Goal: Find contact information: Find contact information

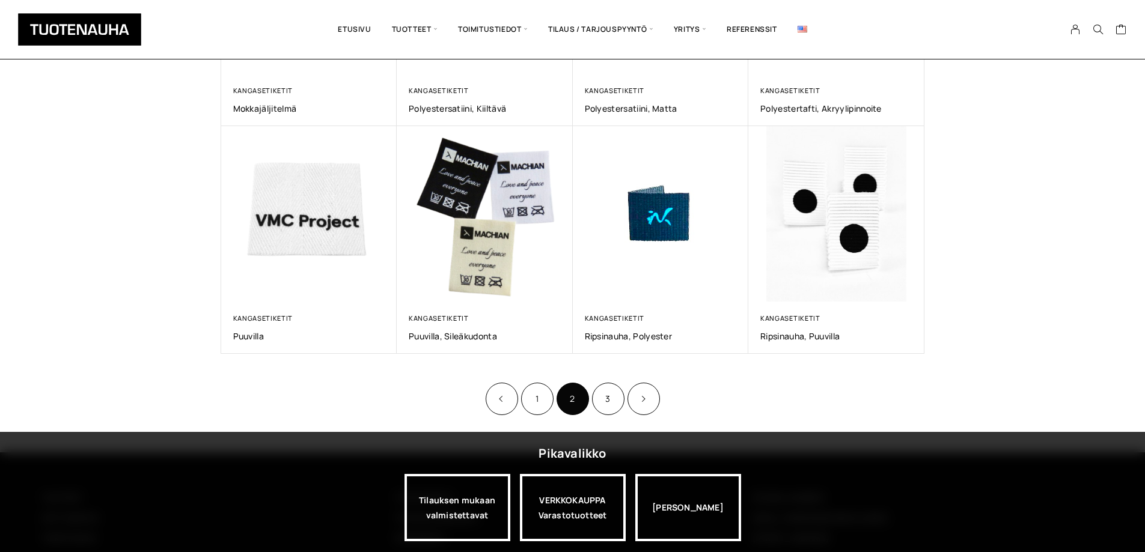
scroll to position [661, 0]
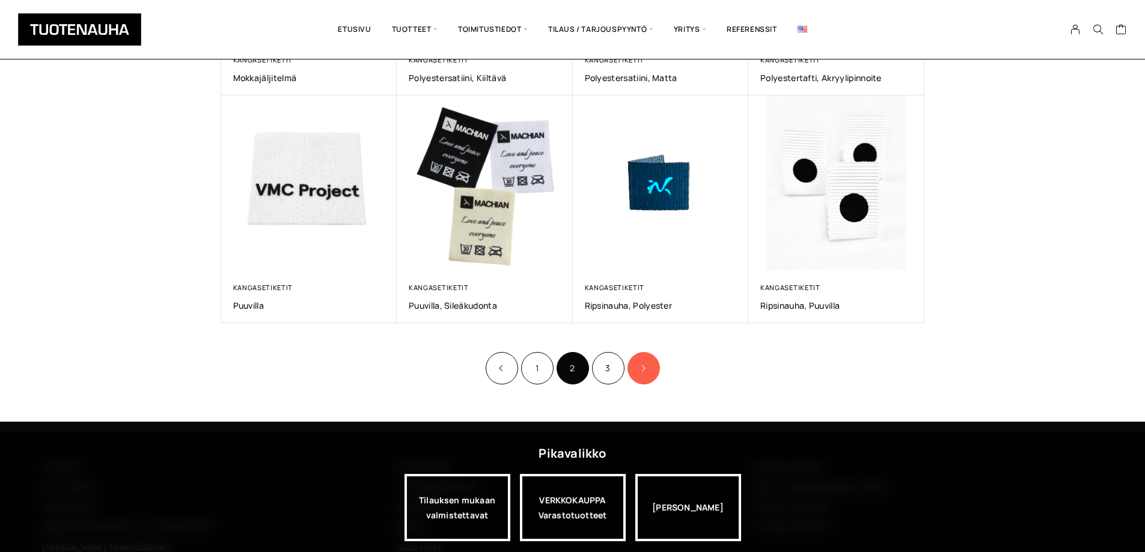
click at [640, 366] on icon "Product Pagination" at bounding box center [643, 368] width 6 height 7
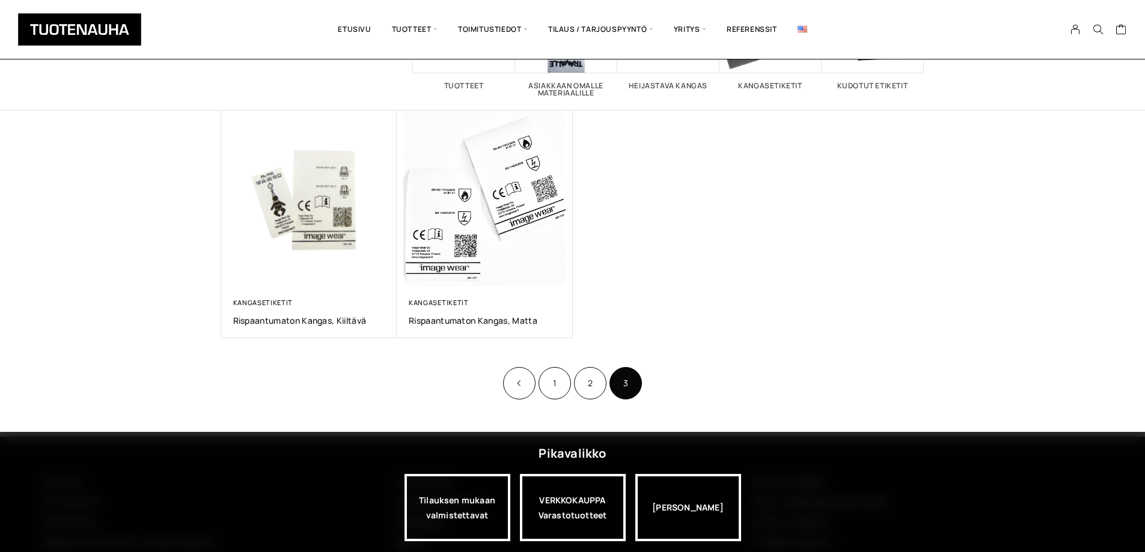
scroll to position [180, 0]
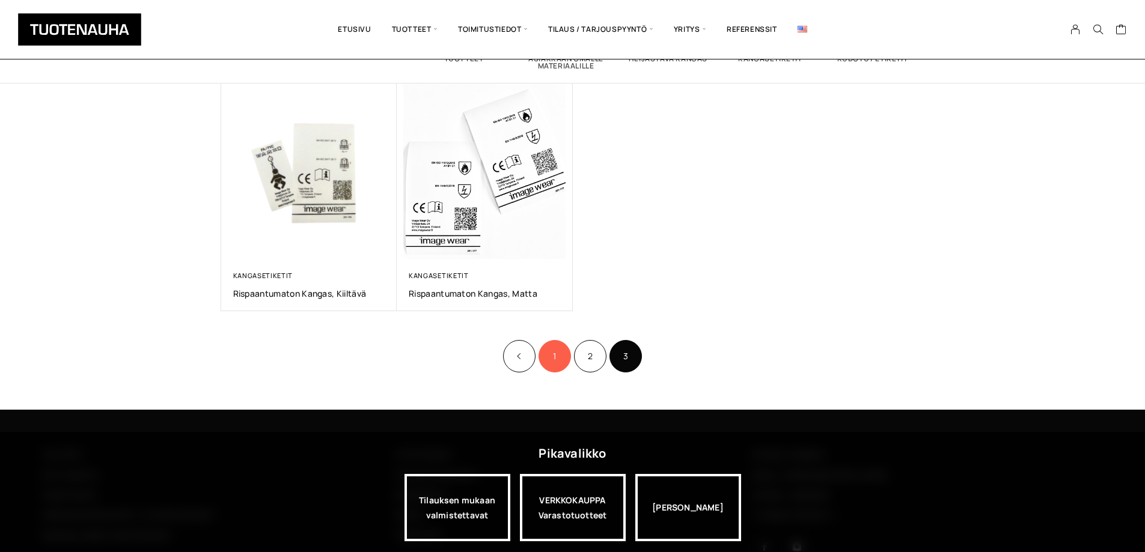
click at [556, 361] on link "1" at bounding box center [554, 356] width 32 height 32
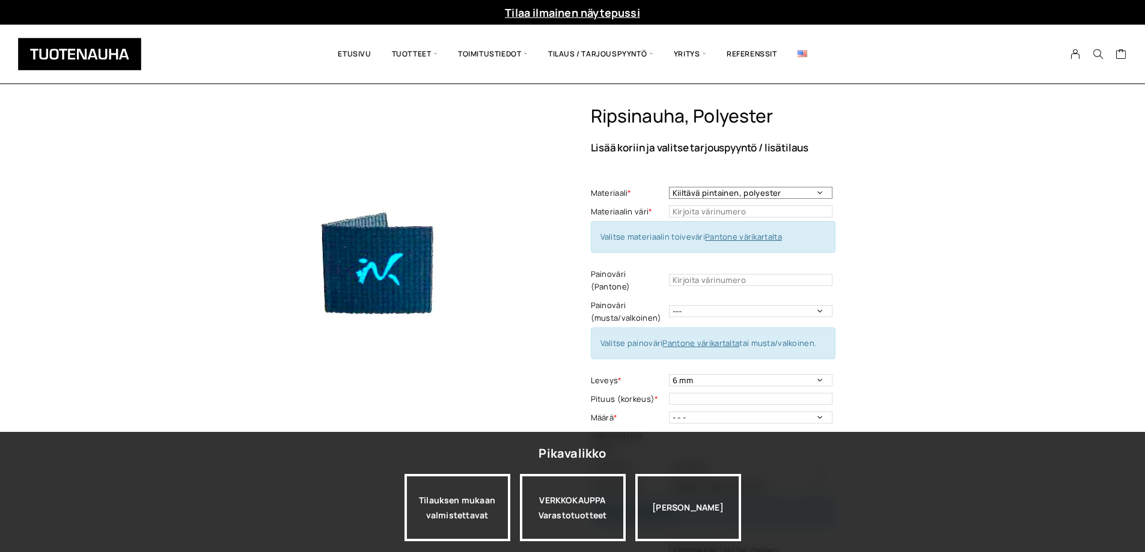
click at [756, 193] on select "Kiiltävä pintainen, polyester" at bounding box center [750, 193] width 163 height 12
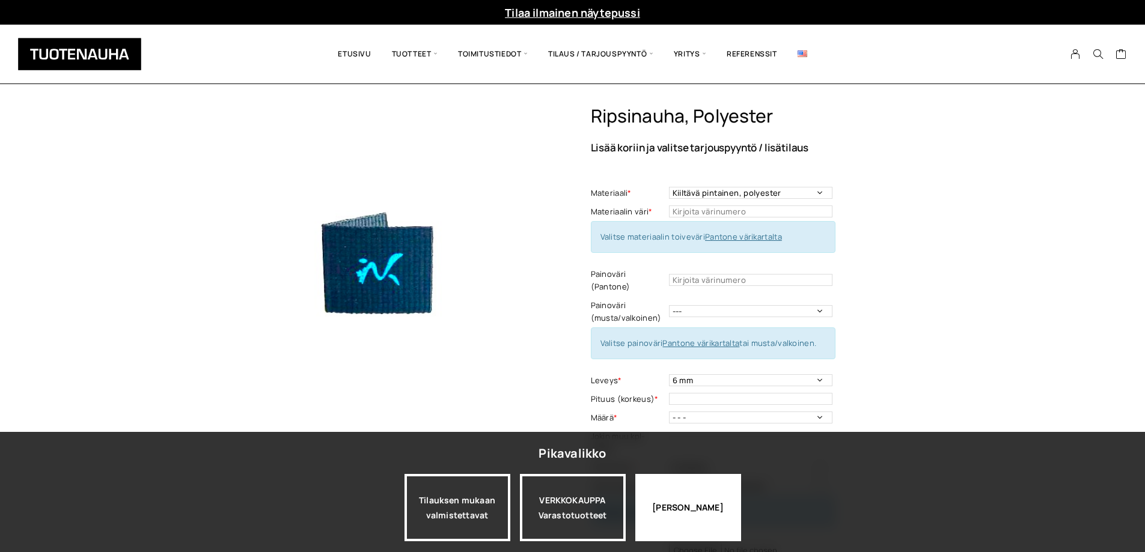
click at [699, 501] on div "Jatka katselua" at bounding box center [688, 507] width 106 height 67
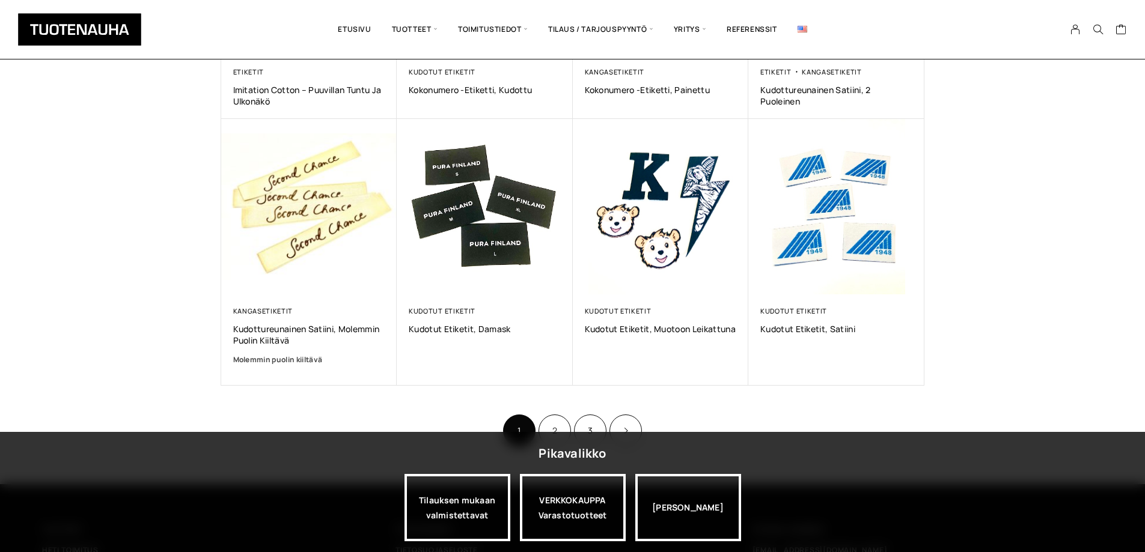
scroll to position [721, 0]
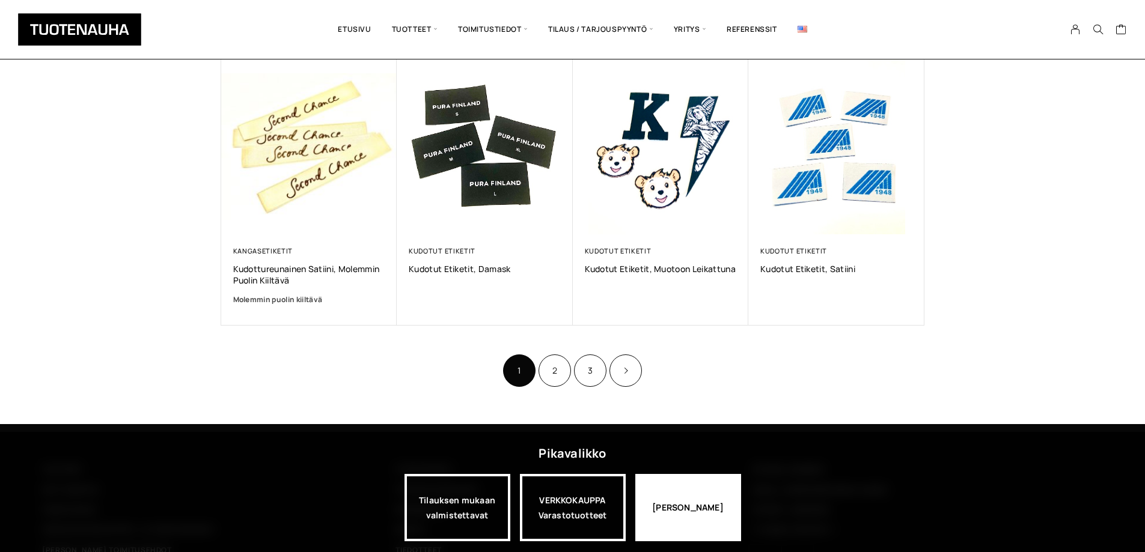
click at [679, 505] on div "[PERSON_NAME]" at bounding box center [688, 507] width 106 height 67
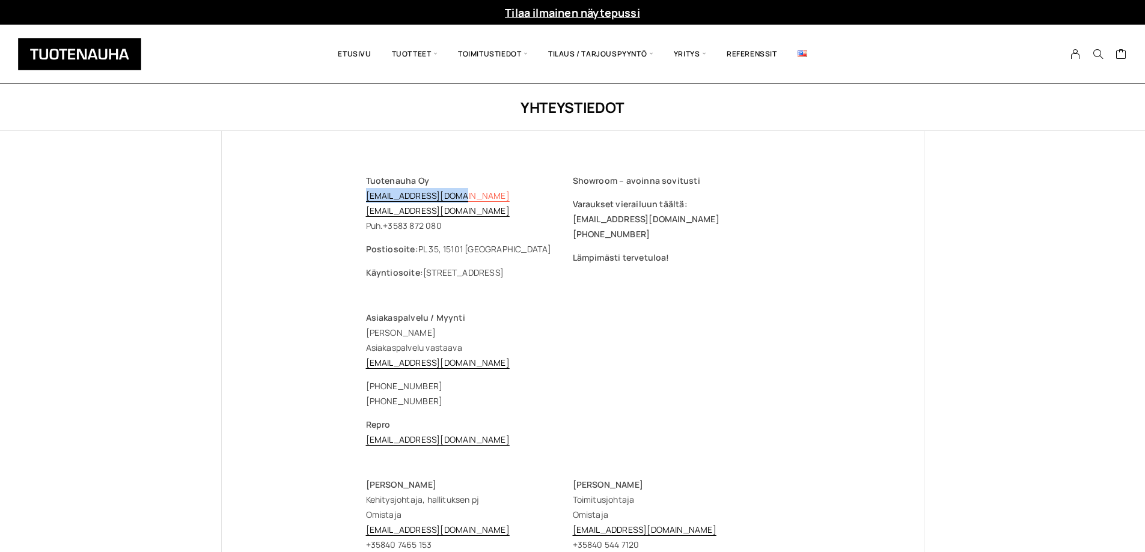
drag, startPoint x: 460, startPoint y: 193, endPoint x: 366, endPoint y: 197, distance: 93.8
click at [366, 197] on p "Tuotenauha Oy [EMAIL_ADDRESS][DOMAIN_NAME] [EMAIL_ADDRESS][DOMAIN_NAME] Puh. [P…" at bounding box center [469, 203] width 207 height 60
copy link "[EMAIL_ADDRESS][DOMAIN_NAME]"
